Goal: Book appointment/travel/reservation

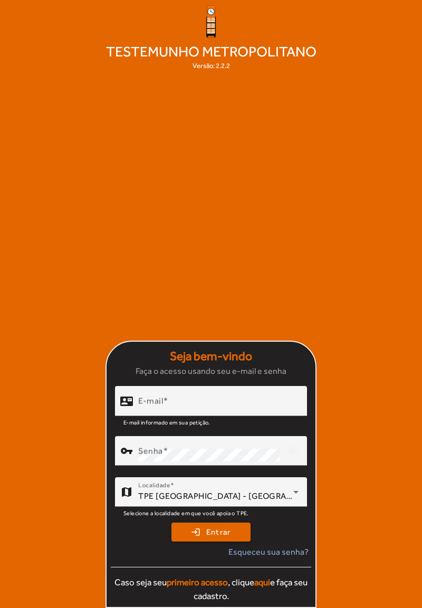
click at [243, 412] on input "E-mail" at bounding box center [218, 405] width 160 height 13
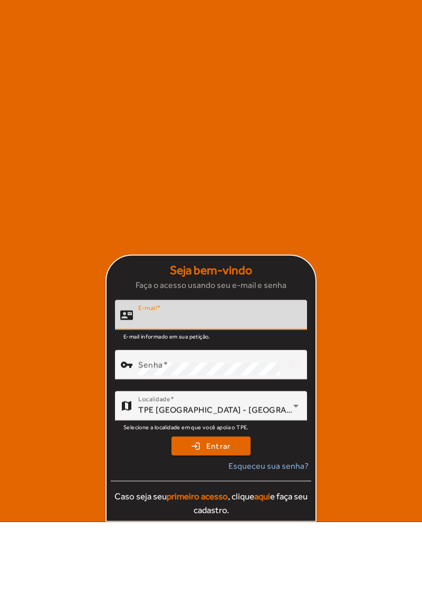
scroll to position [51, 0]
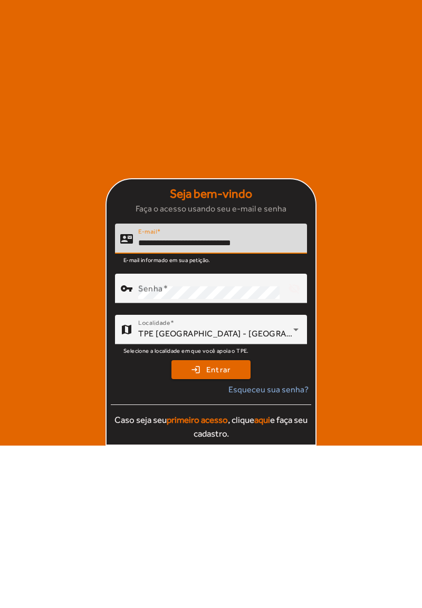
type input "**********"
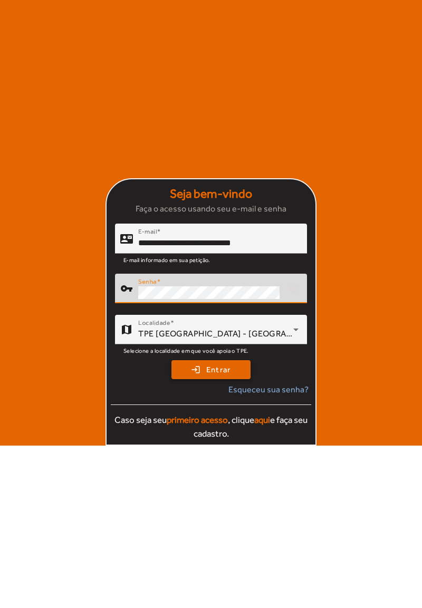
click at [224, 535] on span "Entrar" at bounding box center [218, 532] width 25 height 12
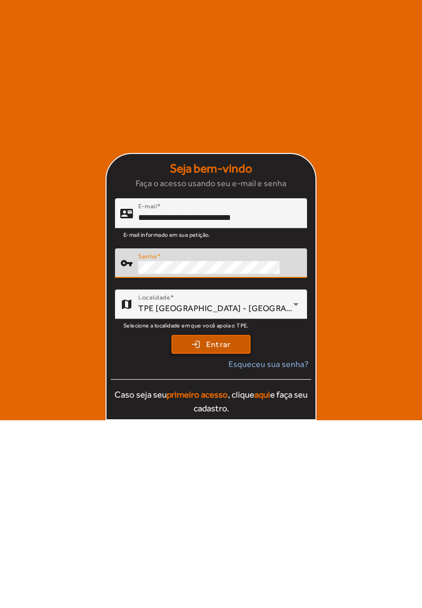
click at [226, 535] on span "Entrar" at bounding box center [218, 532] width 25 height 12
click at [229, 544] on mat-card-actions "login Entrar Esqueceu sua senha? Caso seja seu primeiro acesso , clique aqui e …" at bounding box center [211, 562] width 209 height 89
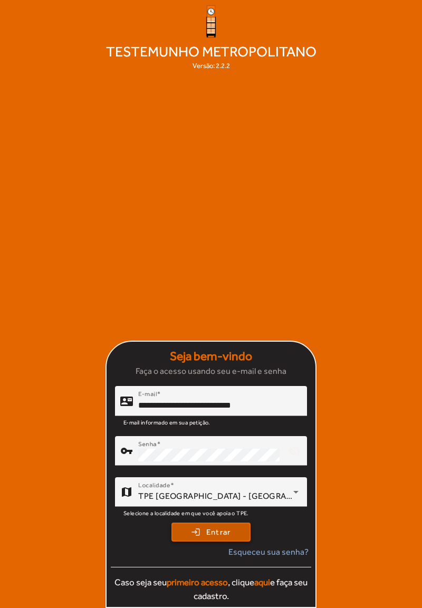
click at [212, 533] on span "Entrar" at bounding box center [218, 532] width 25 height 12
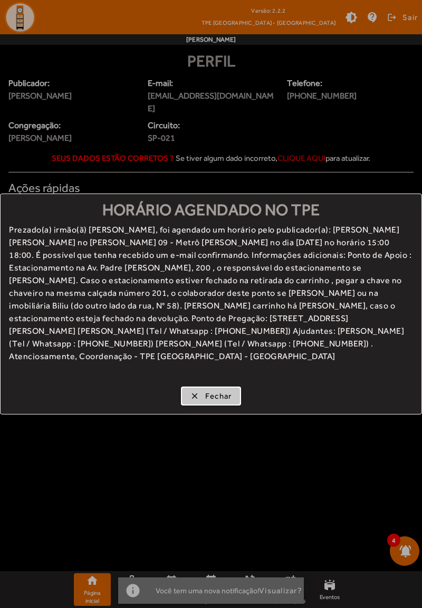
click at [219, 392] on span "Fechar" at bounding box center [218, 396] width 27 height 12
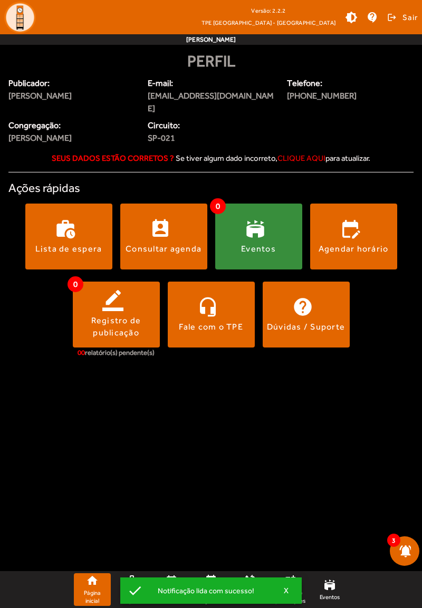
click at [371, 246] on div "Agendar horário" at bounding box center [353, 249] width 70 height 12
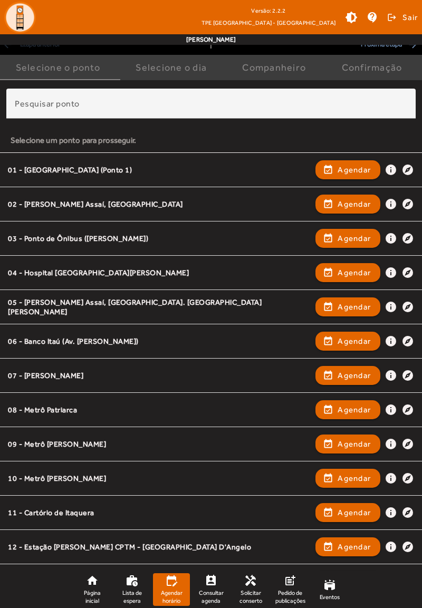
scroll to position [58, 0]
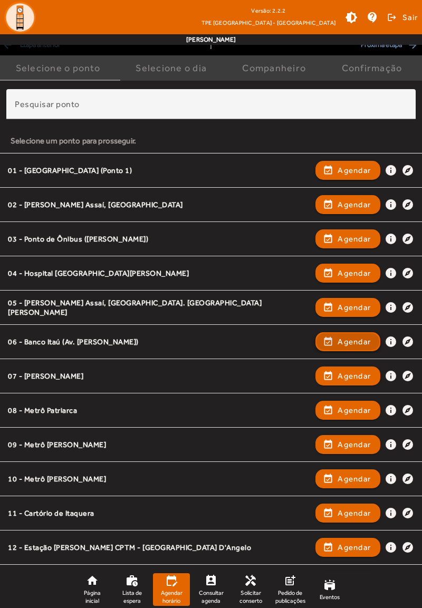
click at [354, 346] on span "Agendar" at bounding box center [353, 341] width 33 height 13
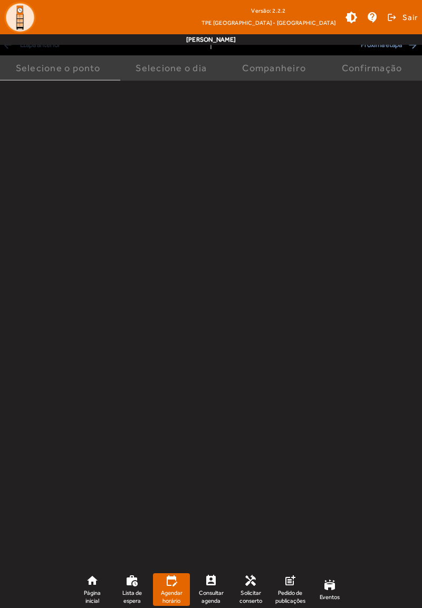
scroll to position [0, 0]
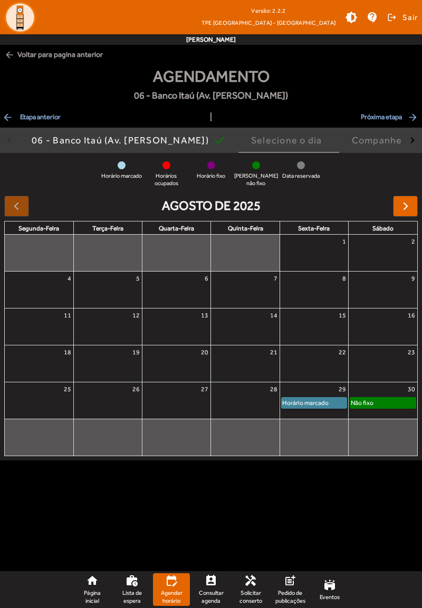
click at [322, 397] on link "Horário marcado" at bounding box center [314, 403] width 66 height 12
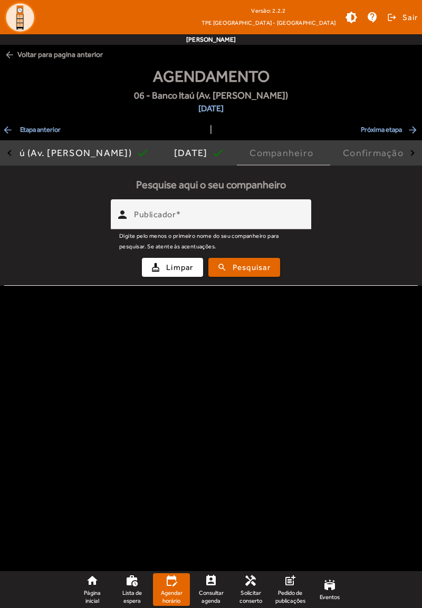
click at [265, 219] on input "Publicador" at bounding box center [218, 218] width 169 height 13
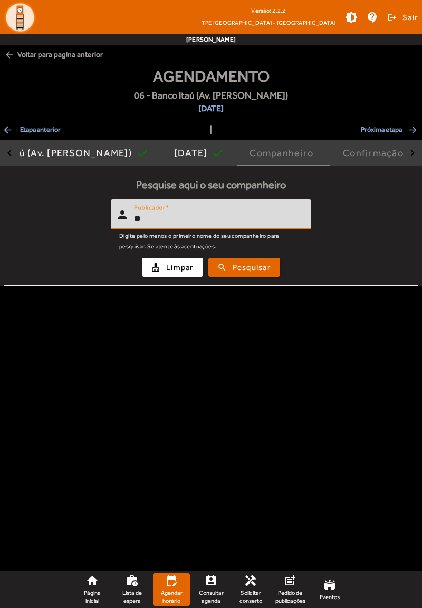
type input "*"
type input "*******"
click at [264, 262] on span "Pesquisar" at bounding box center [252, 268] width 38 height 12
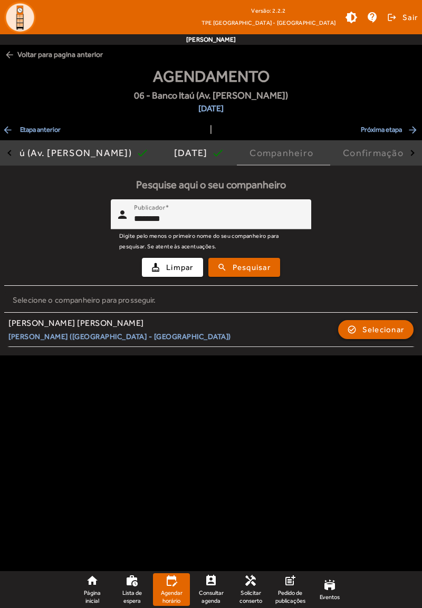
click at [388, 332] on span "Selecionar" at bounding box center [383, 329] width 42 height 13
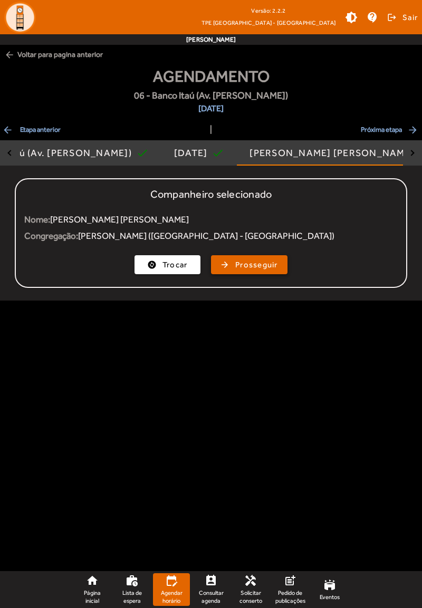
click at [258, 263] on span "Prosseguir" at bounding box center [256, 265] width 43 height 12
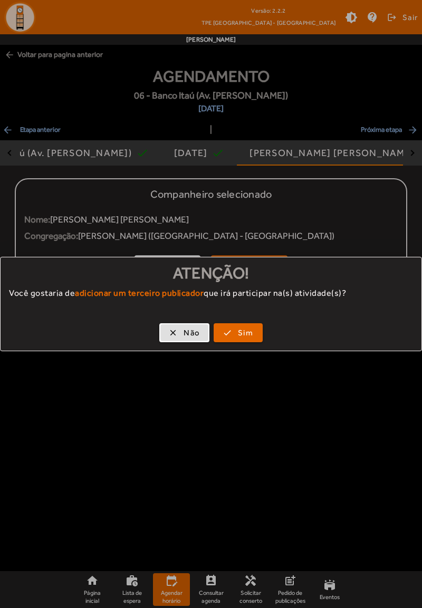
click at [178, 335] on span "button" at bounding box center [184, 332] width 48 height 25
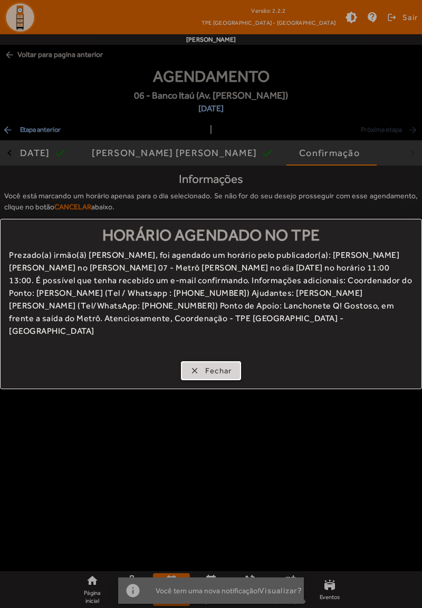
click at [217, 370] on span "button" at bounding box center [211, 370] width 59 height 25
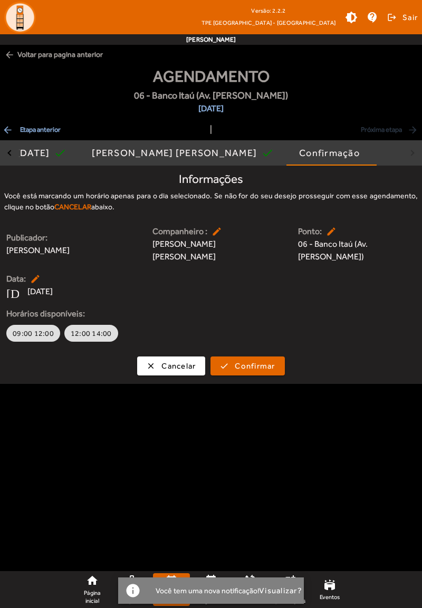
click at [11, 446] on body "Versão: 2.2.2 TPE [GEOGRAPHIC_DATA] - [GEOGRAPHIC_DATA] brightness_medium conta…" at bounding box center [211, 304] width 422 height 608
click at [15, 452] on body "Versão: 2.2.2 TPE [GEOGRAPHIC_DATA] - [GEOGRAPHIC_DATA] brightness_medium conta…" at bounding box center [211, 304] width 422 height 608
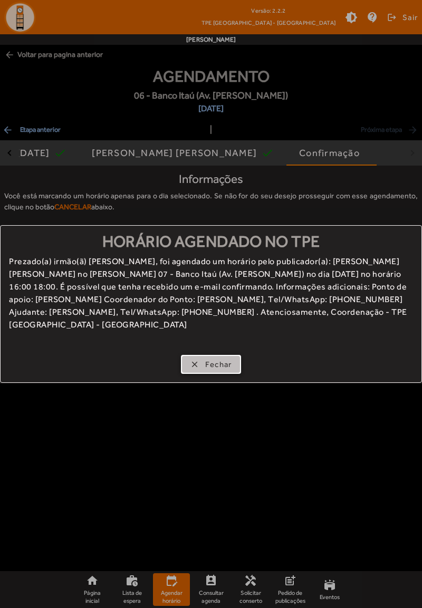
click at [222, 373] on button "clear Fechar" at bounding box center [211, 364] width 61 height 19
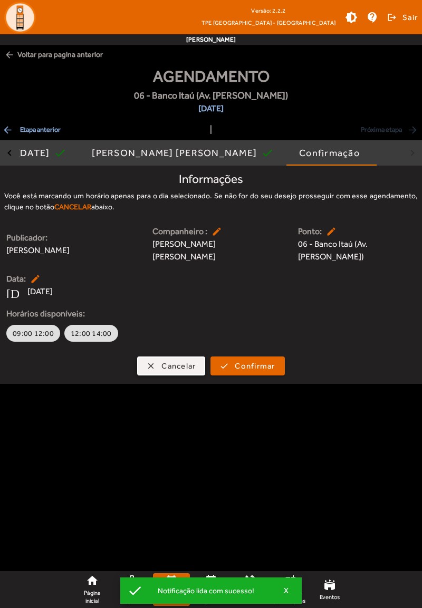
click at [171, 365] on span "Cancelar" at bounding box center [178, 366] width 34 height 12
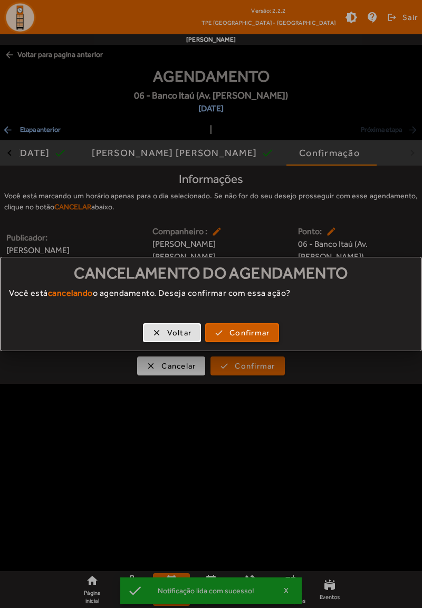
click at [250, 333] on span "Confirmar" at bounding box center [249, 333] width 40 height 12
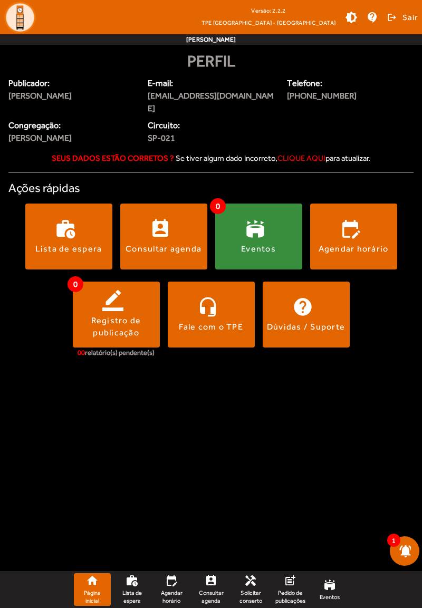
click at [403, 556] on span at bounding box center [404, 550] width 25 height 25
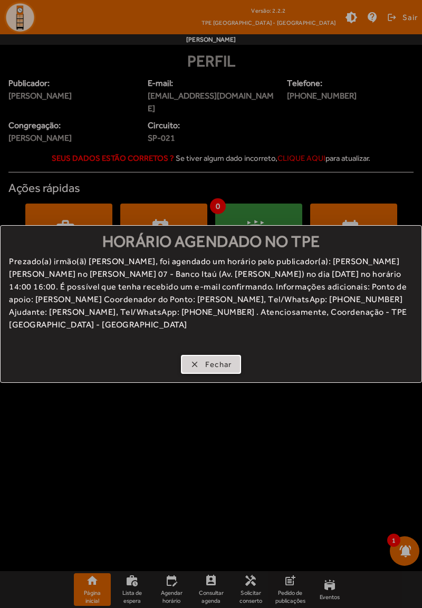
click at [221, 363] on span "Fechar" at bounding box center [218, 365] width 27 height 12
